Goal: Task Accomplishment & Management: Use online tool/utility

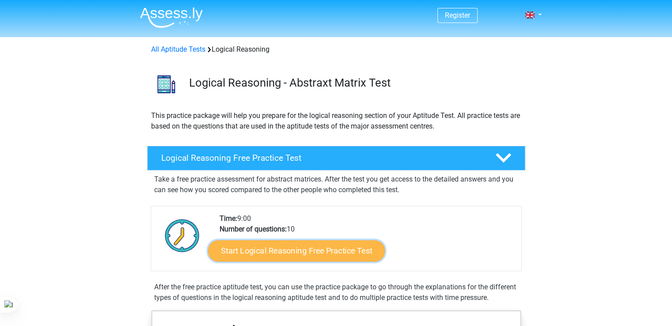
click at [290, 254] on link "Start Logical Reasoning Free Practice Test" at bounding box center [296, 250] width 177 height 21
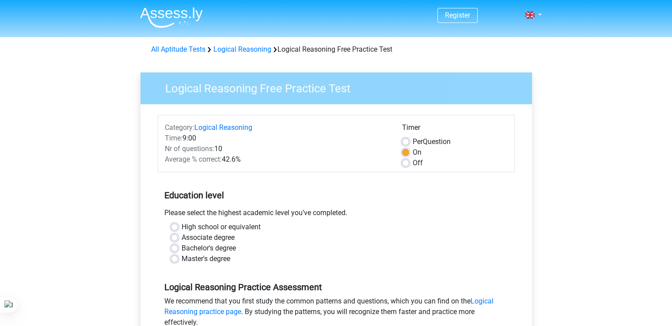
click at [182, 258] on label "Master's degree" at bounding box center [206, 259] width 49 height 11
click at [174, 258] on input "Master's degree" at bounding box center [174, 258] width 7 height 9
radio input "true"
drag, startPoint x: 671, startPoint y: 110, endPoint x: 675, endPoint y: 130, distance: 21.0
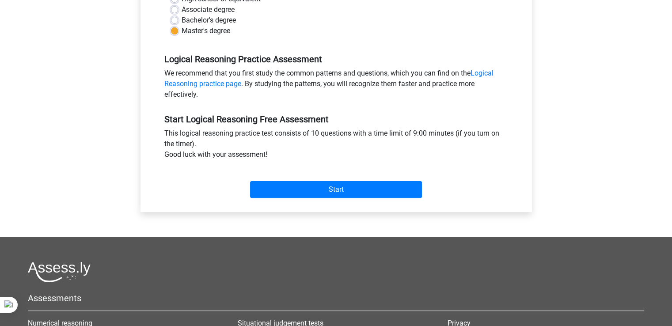
scroll to position [232, 0]
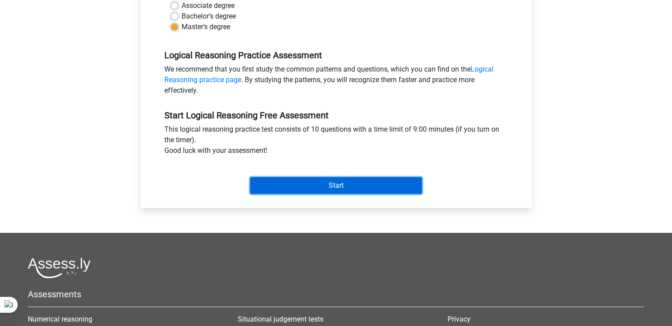
click at [335, 184] on input "Start" at bounding box center [336, 185] width 172 height 17
